Goal: Task Accomplishment & Management: Manage account settings

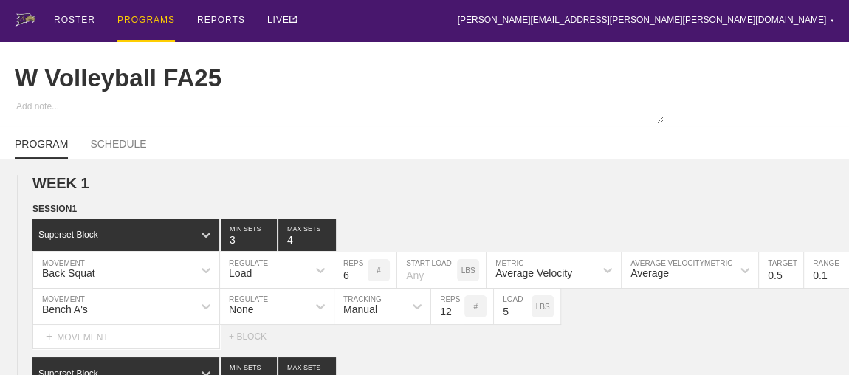
click at [139, 18] on div "PROGRAMS" at bounding box center [146, 21] width 58 height 42
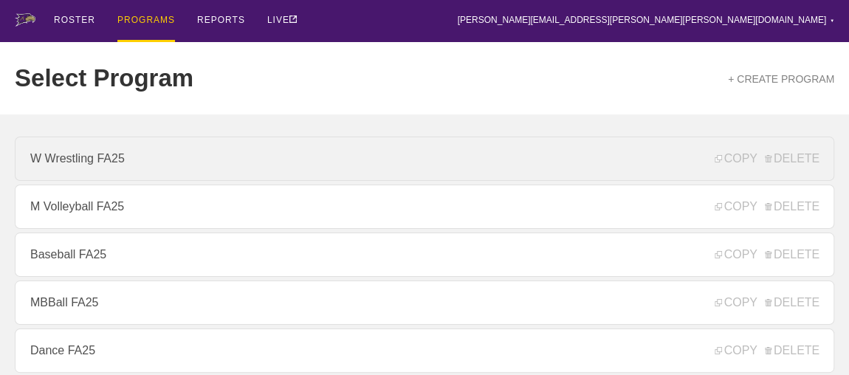
scroll to position [268, 0]
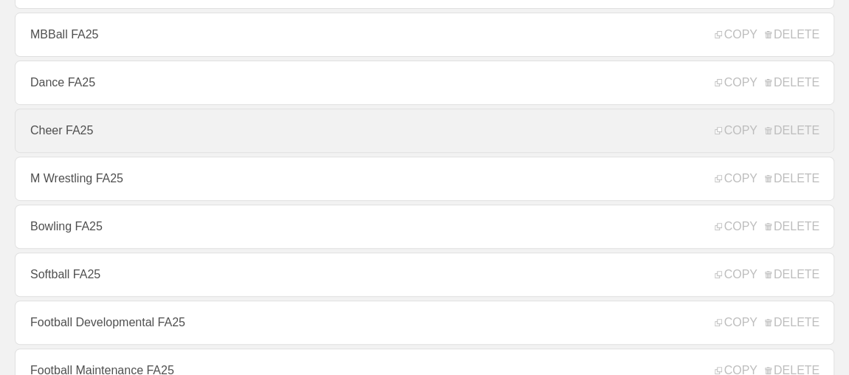
click at [58, 139] on link "Cheer FA25" at bounding box center [424, 130] width 819 height 44
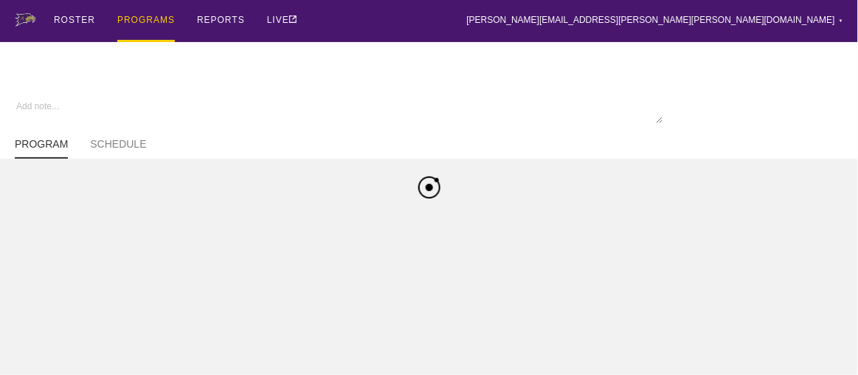
type textarea "x"
type input "Cheer FA25"
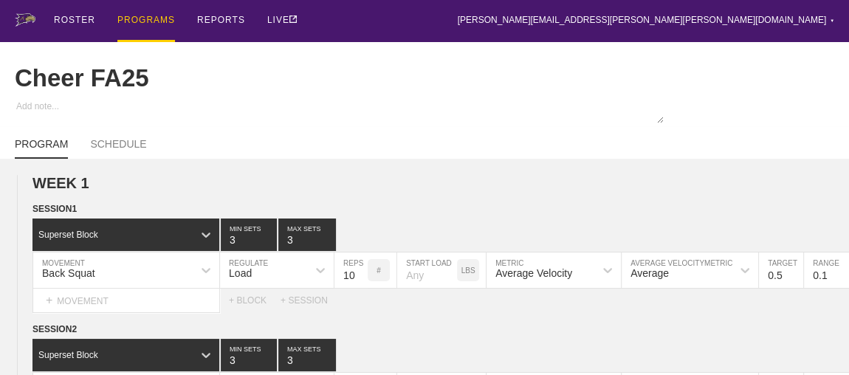
click at [142, 20] on div "PROGRAMS" at bounding box center [146, 21] width 58 height 42
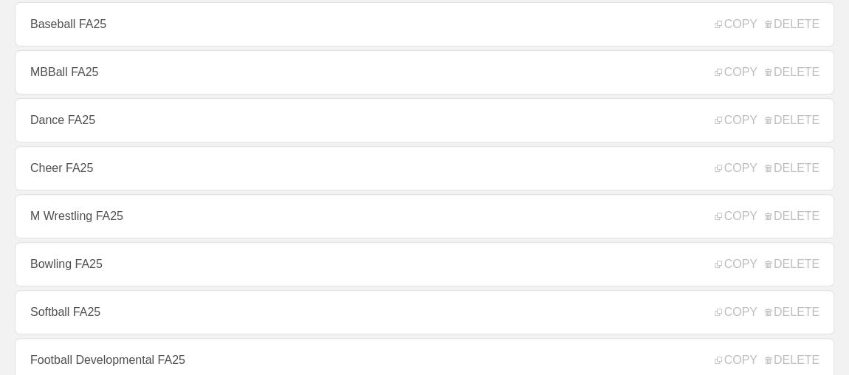
scroll to position [268, 0]
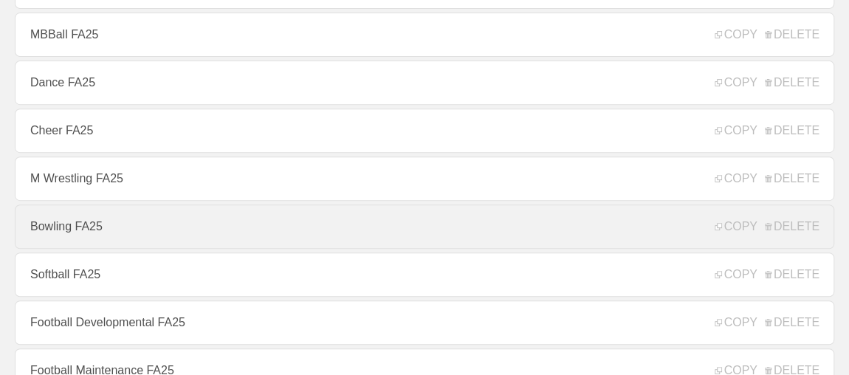
click at [71, 224] on link "Bowling FA25" at bounding box center [424, 226] width 819 height 44
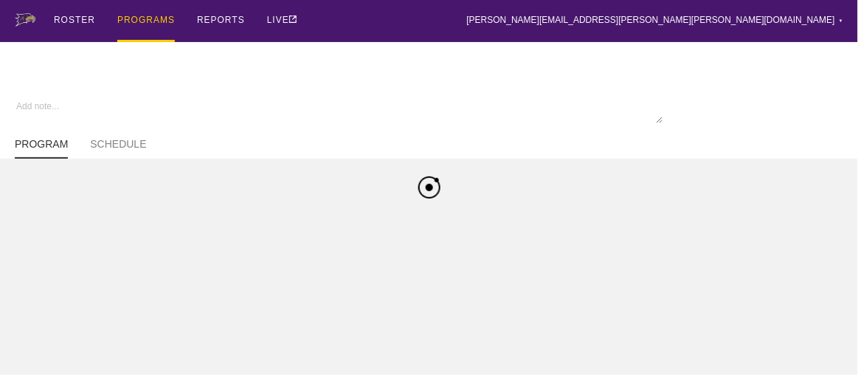
type textarea "x"
type input "Bowling FA25"
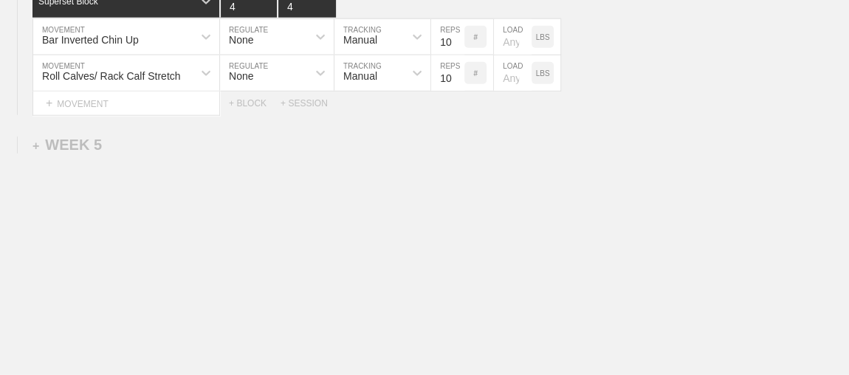
scroll to position [4759, 0]
